Goal: Check status

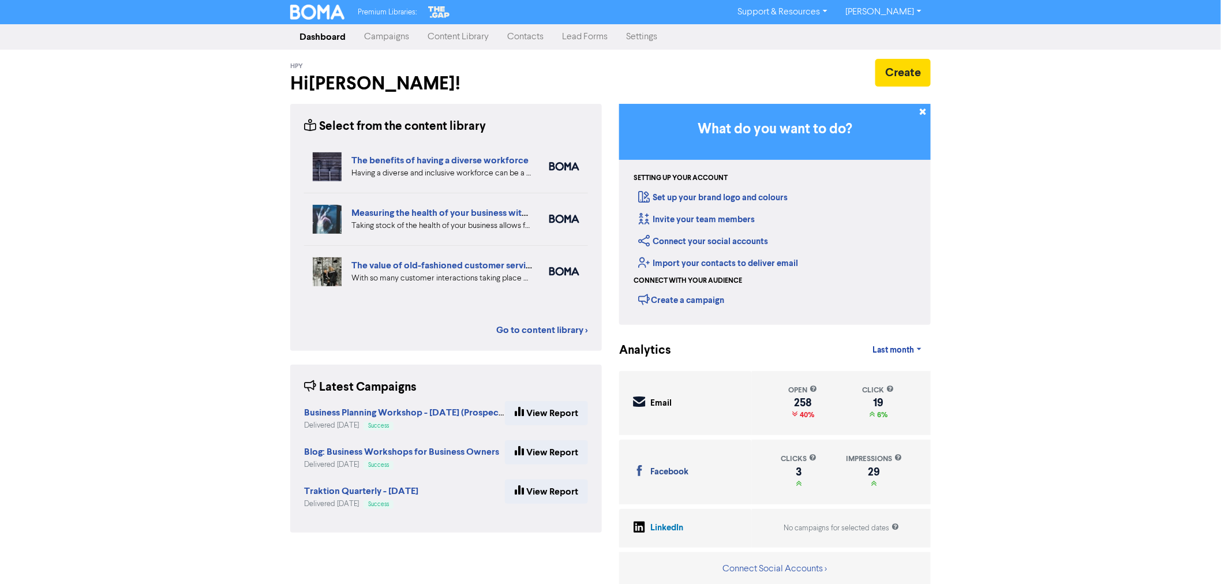
click at [380, 38] on link "Campaigns" at bounding box center [386, 36] width 63 height 23
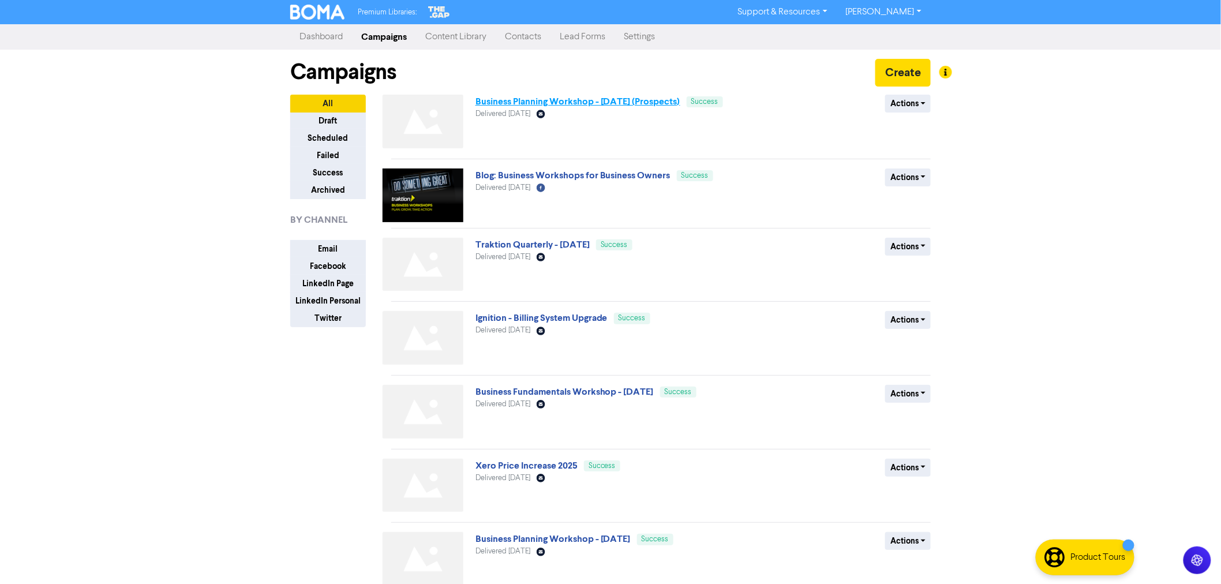
click at [560, 104] on link "Business Planning Workshop - [DATE] (Prospects)" at bounding box center [577, 102] width 205 height 12
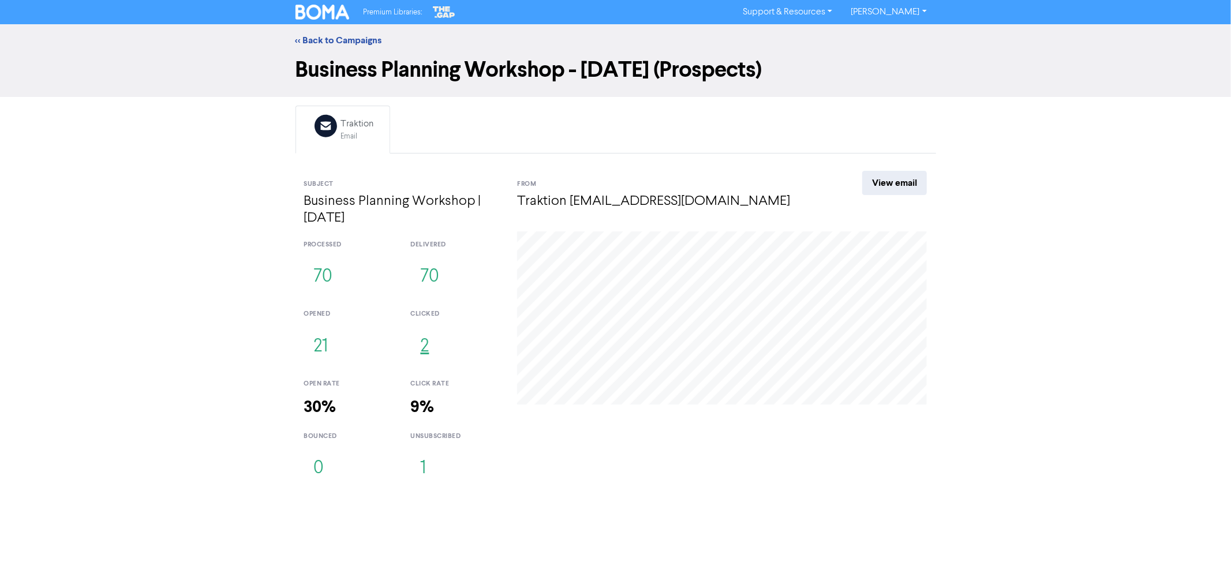
click at [424, 352] on button "2" at bounding box center [424, 347] width 28 height 38
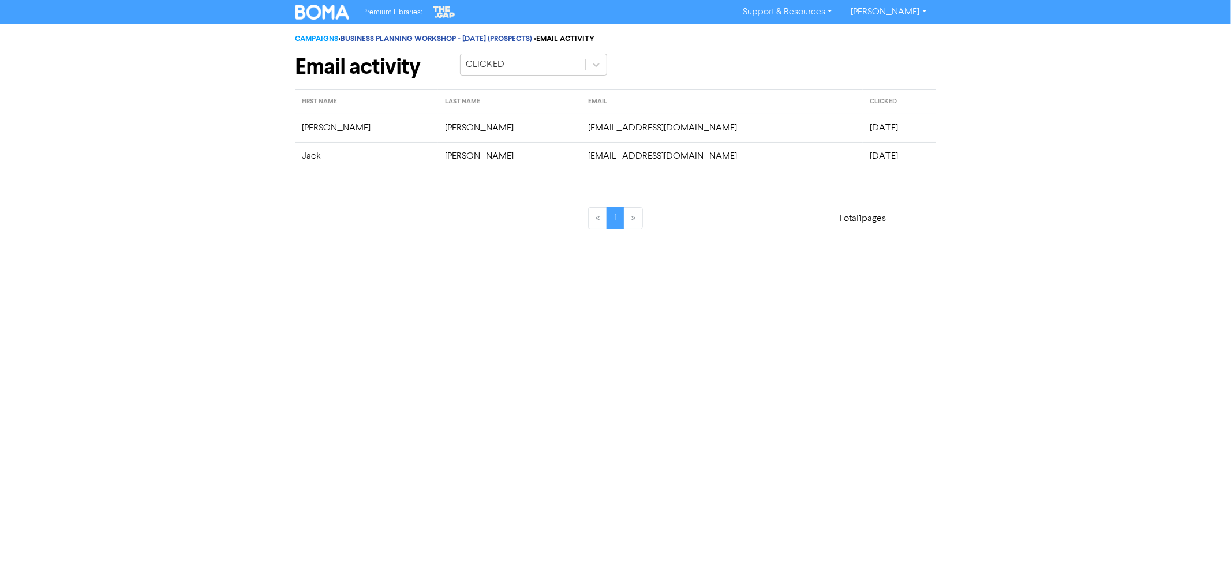
click at [324, 38] on link "CAMPAIGNS" at bounding box center [316, 38] width 43 height 9
